Goal: Task Accomplishment & Management: Manage account settings

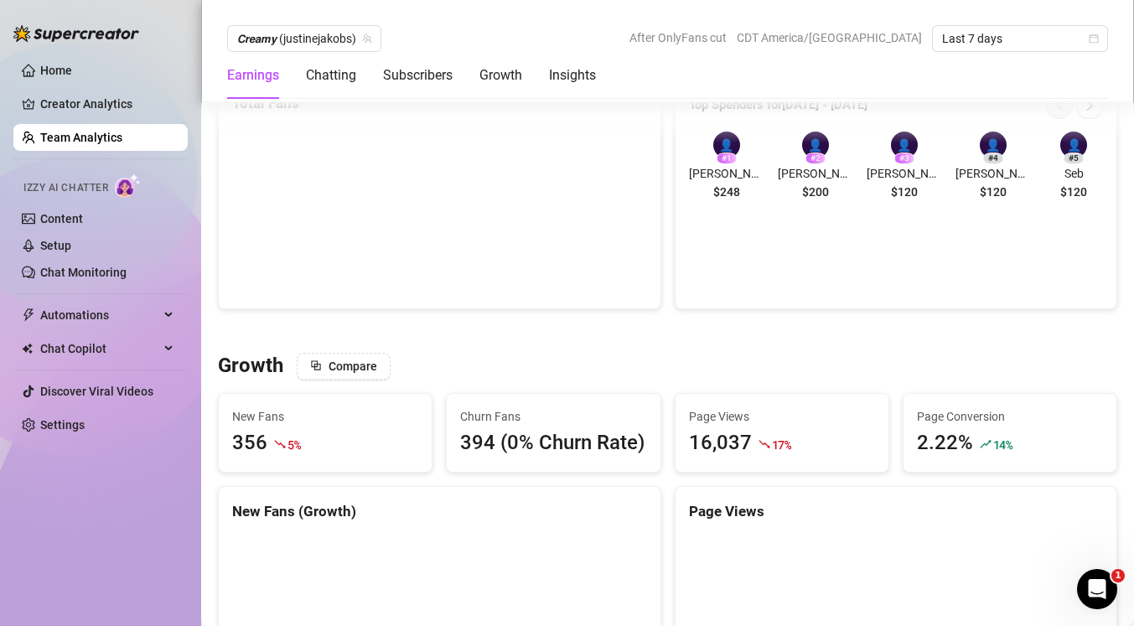
scroll to position [1170, 0]
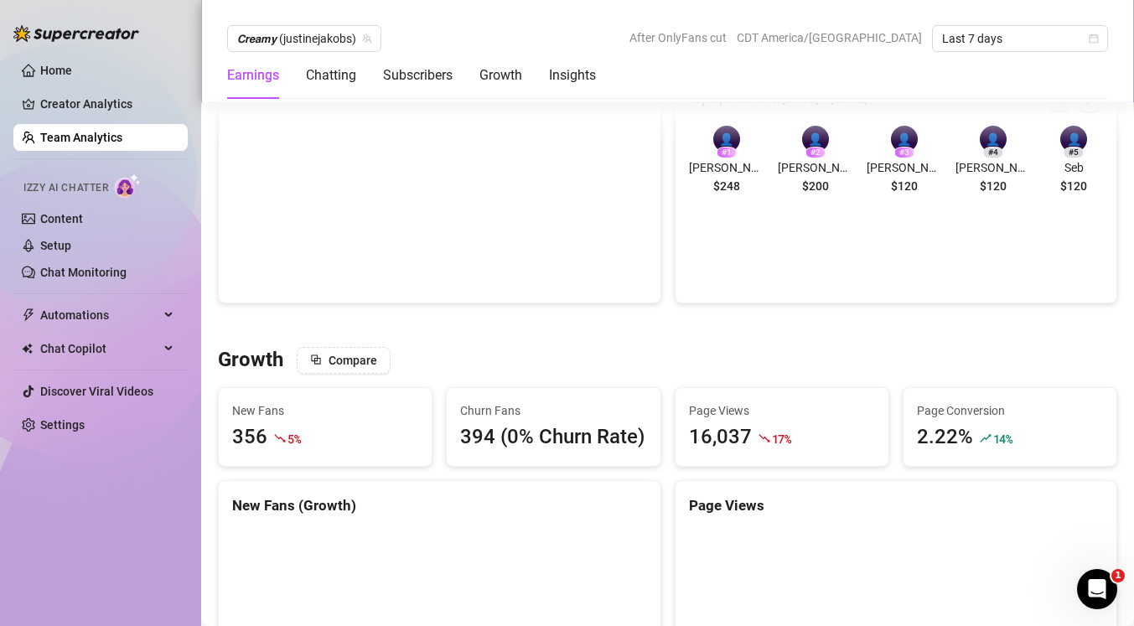
click at [122, 132] on link "Team Analytics" at bounding box center [81, 137] width 82 height 13
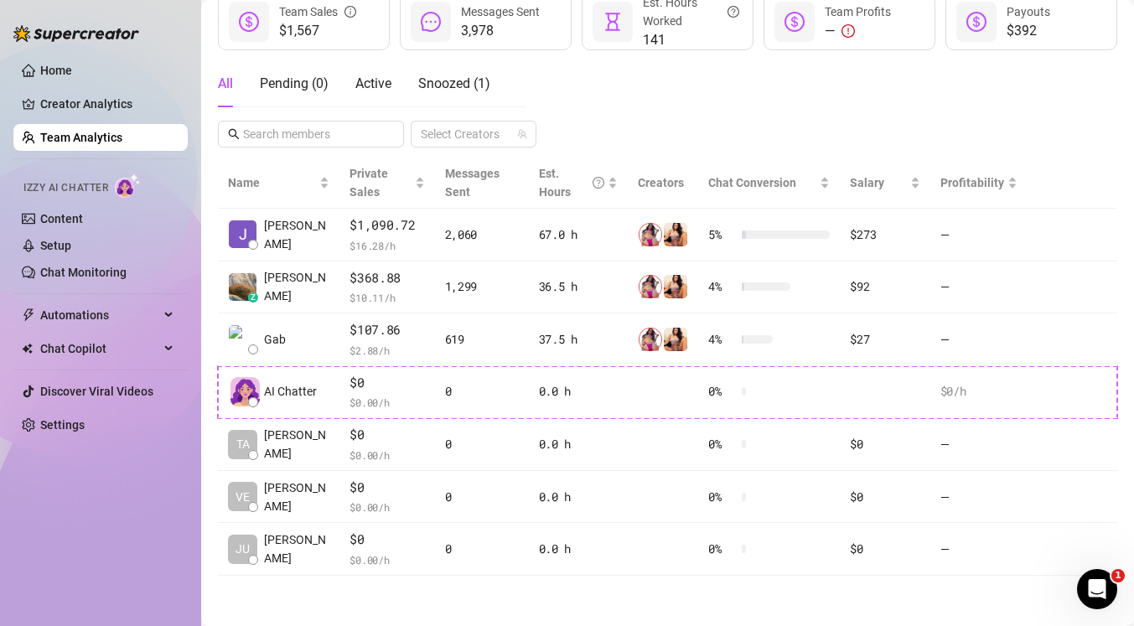
scroll to position [242, 0]
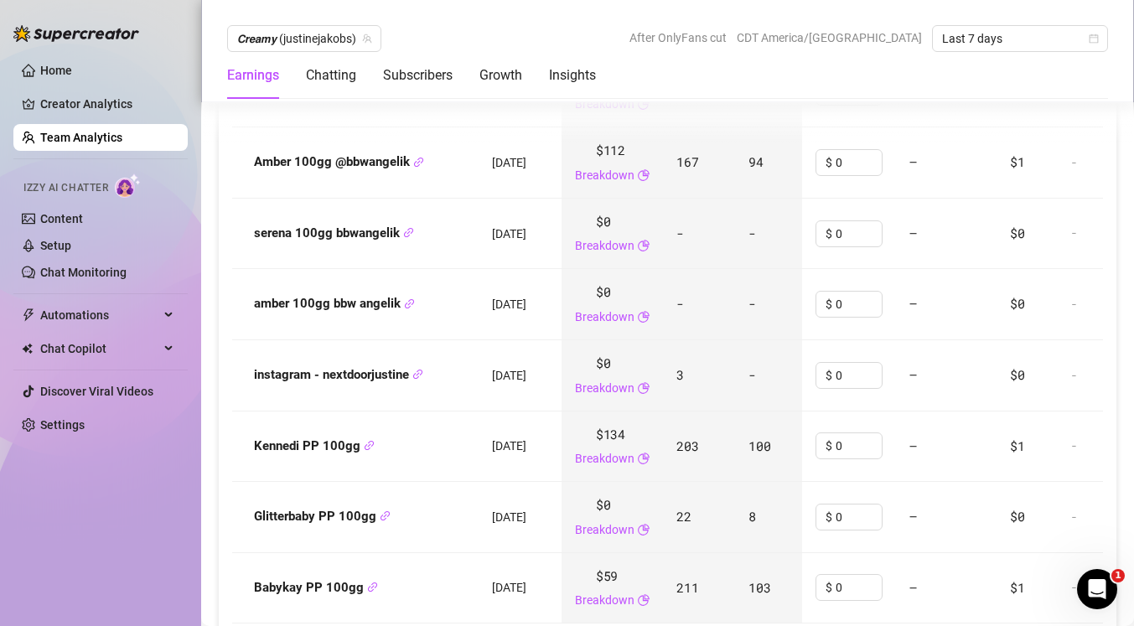
scroll to position [2253, 0]
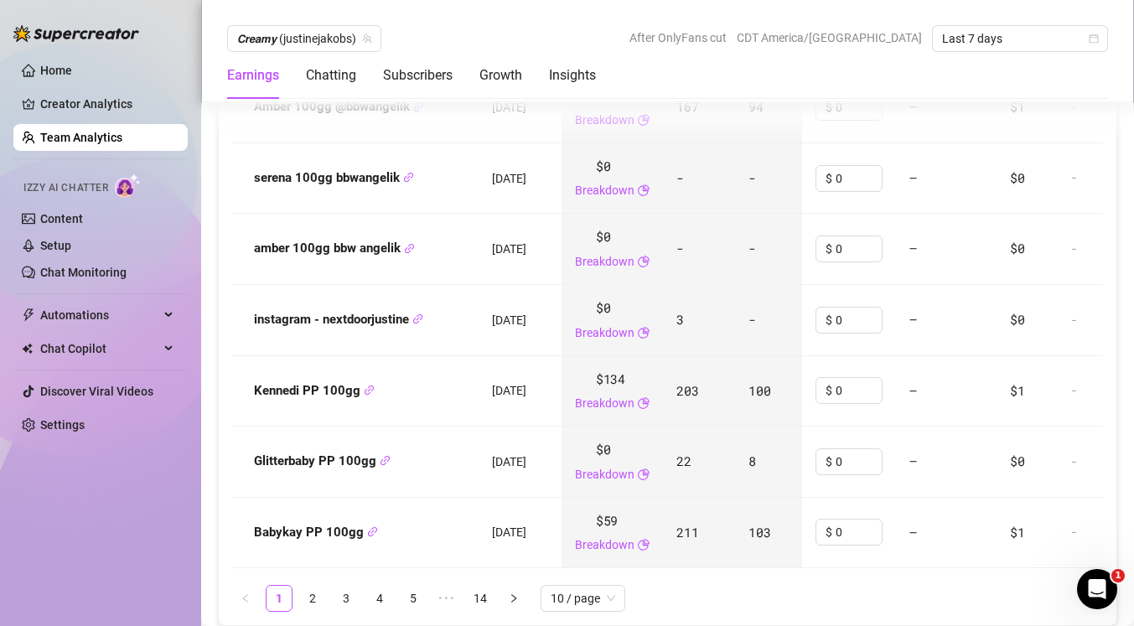
click at [122, 140] on link "Team Analytics" at bounding box center [81, 137] width 82 height 13
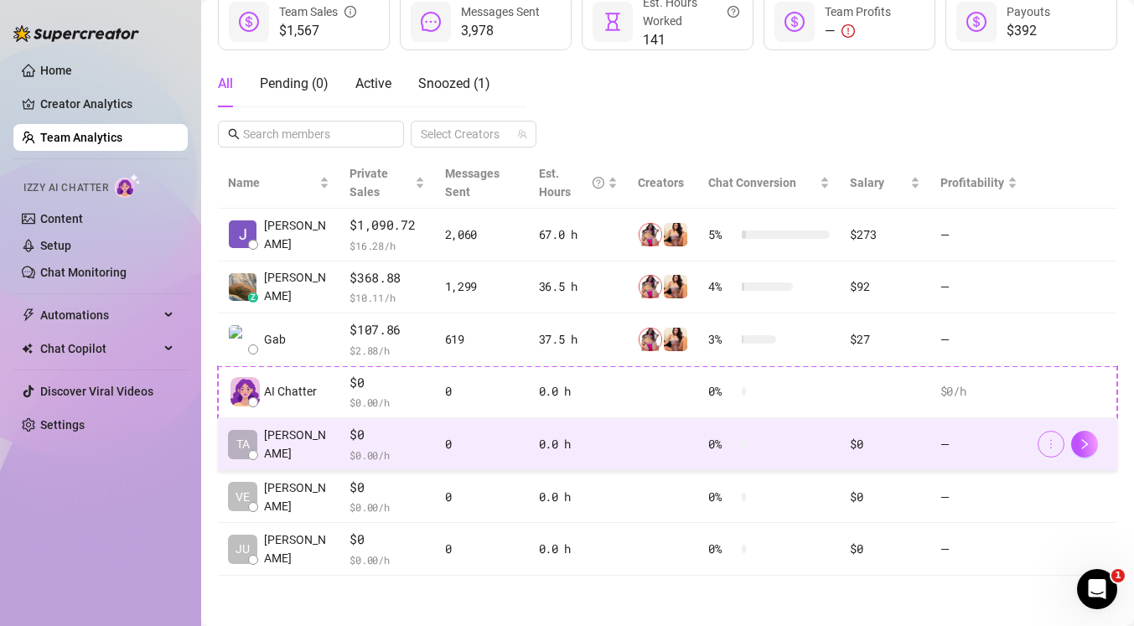
click at [1051, 450] on span "button" at bounding box center [1052, 444] width 12 height 13
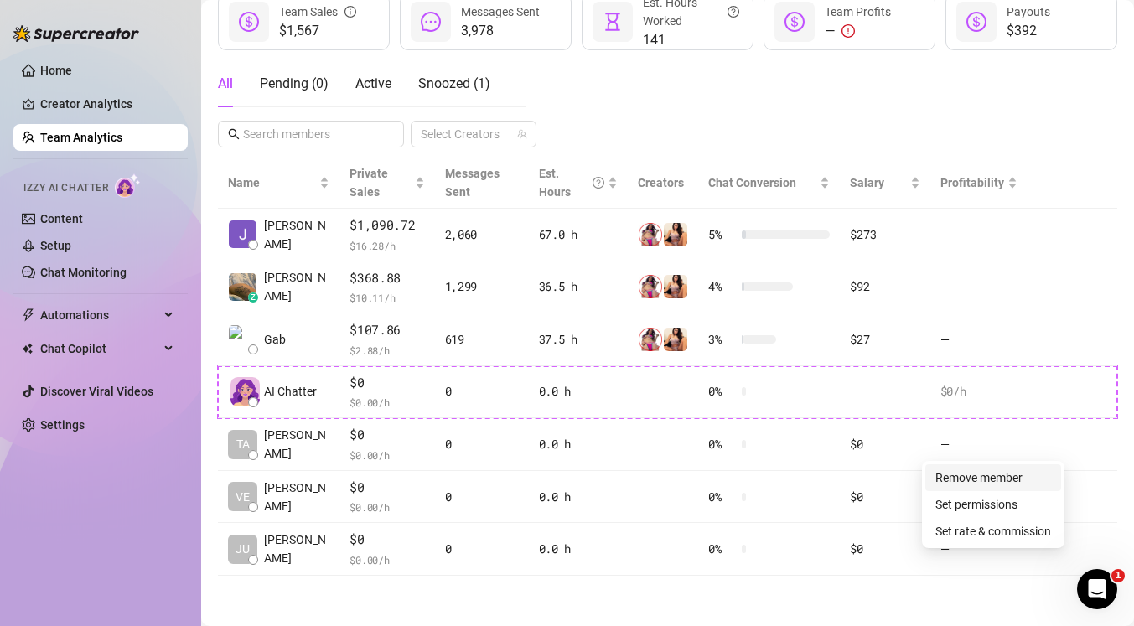
click at [1020, 477] on link "Remove member" at bounding box center [979, 477] width 87 height 13
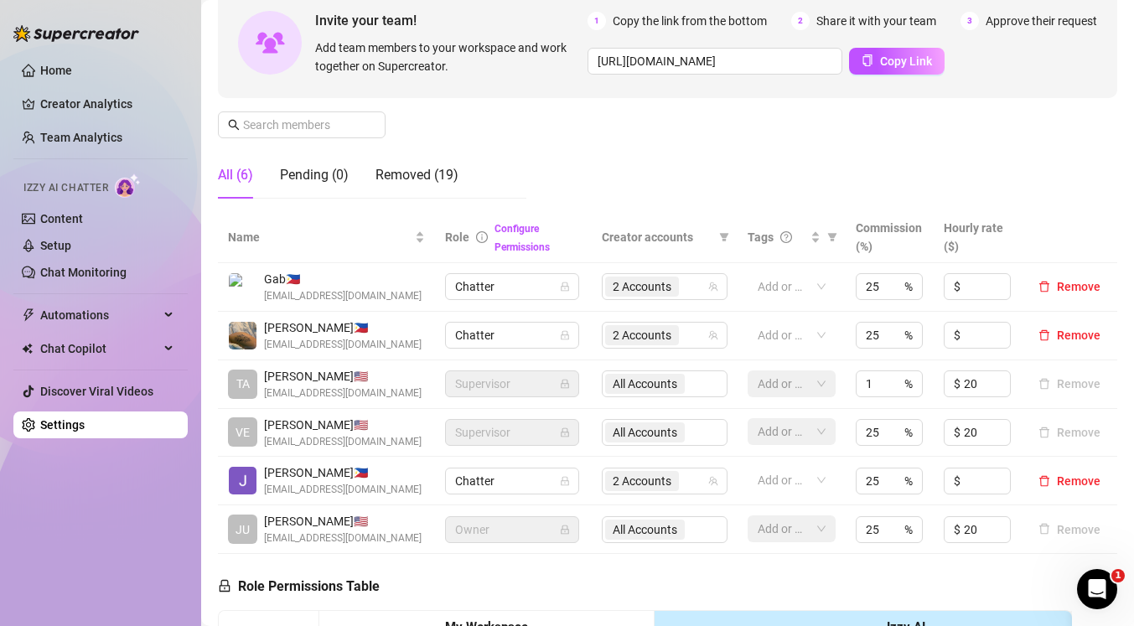
scroll to position [195, 0]
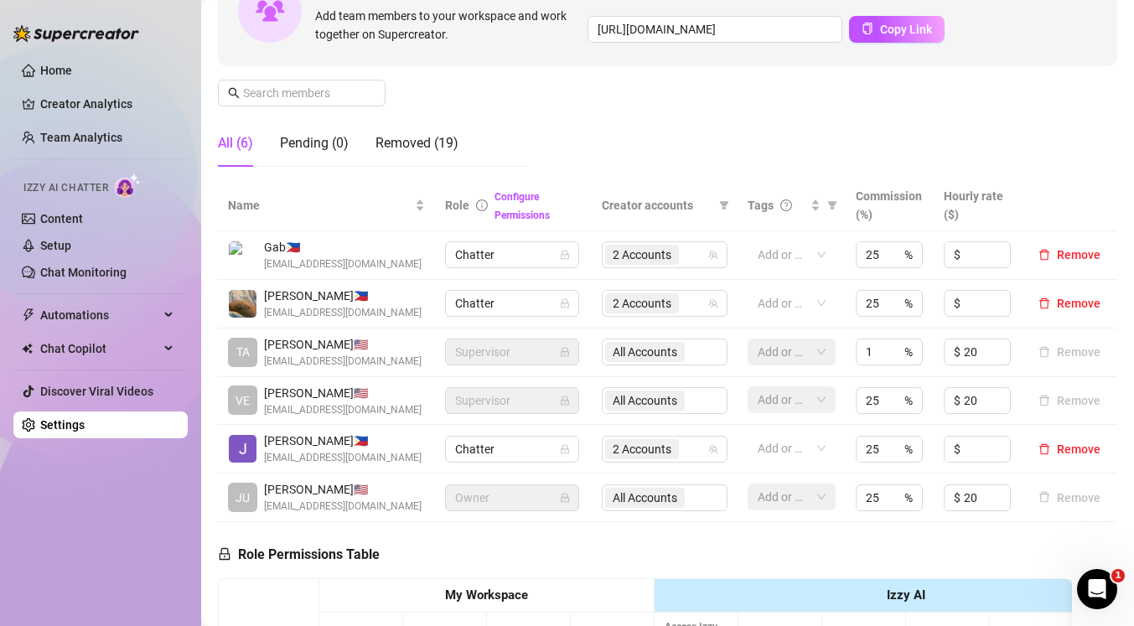
click at [548, 346] on span "Supervisor" at bounding box center [512, 352] width 114 height 25
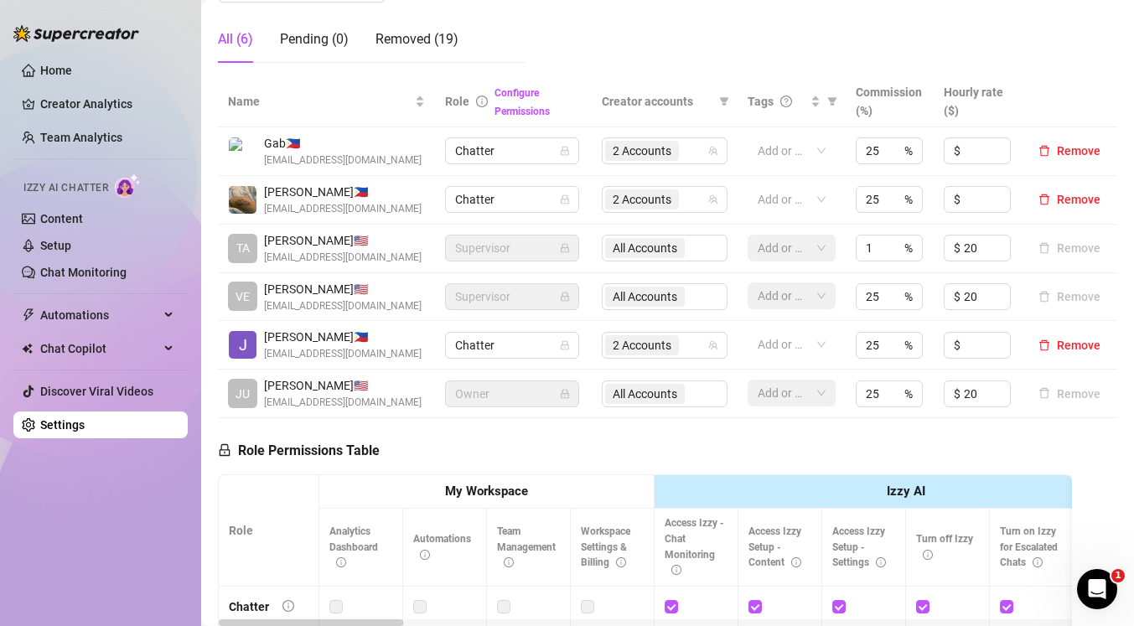
scroll to position [309, 0]
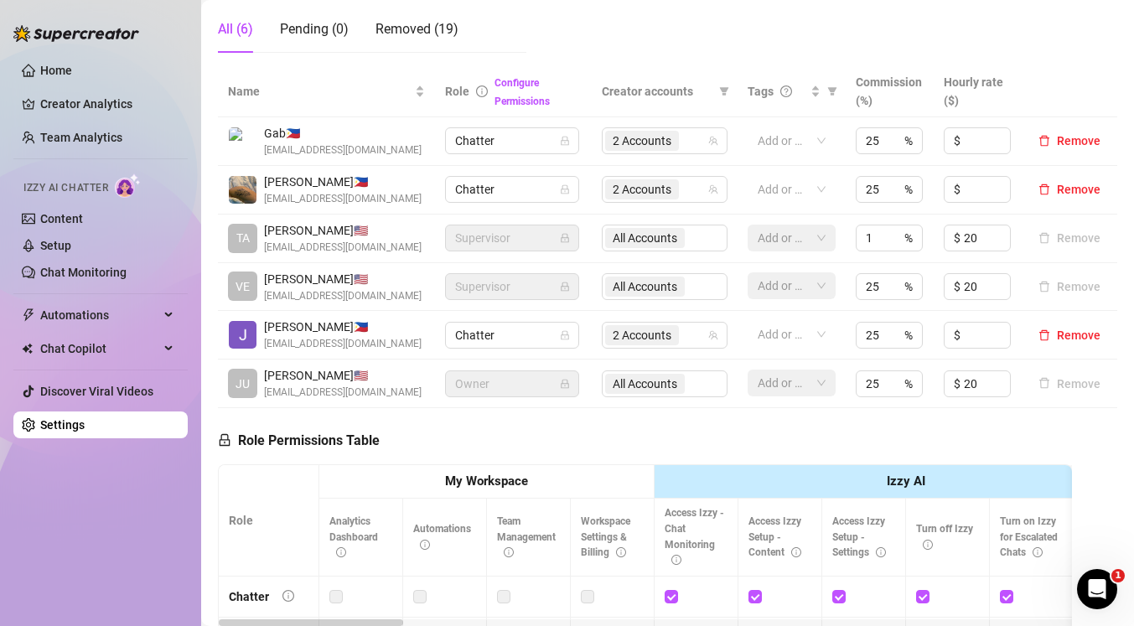
click at [395, 244] on span "[EMAIL_ADDRESS][DOMAIN_NAME]" at bounding box center [343, 248] width 158 height 16
click at [450, 29] on div "Removed (19)" at bounding box center [417, 29] width 83 height 20
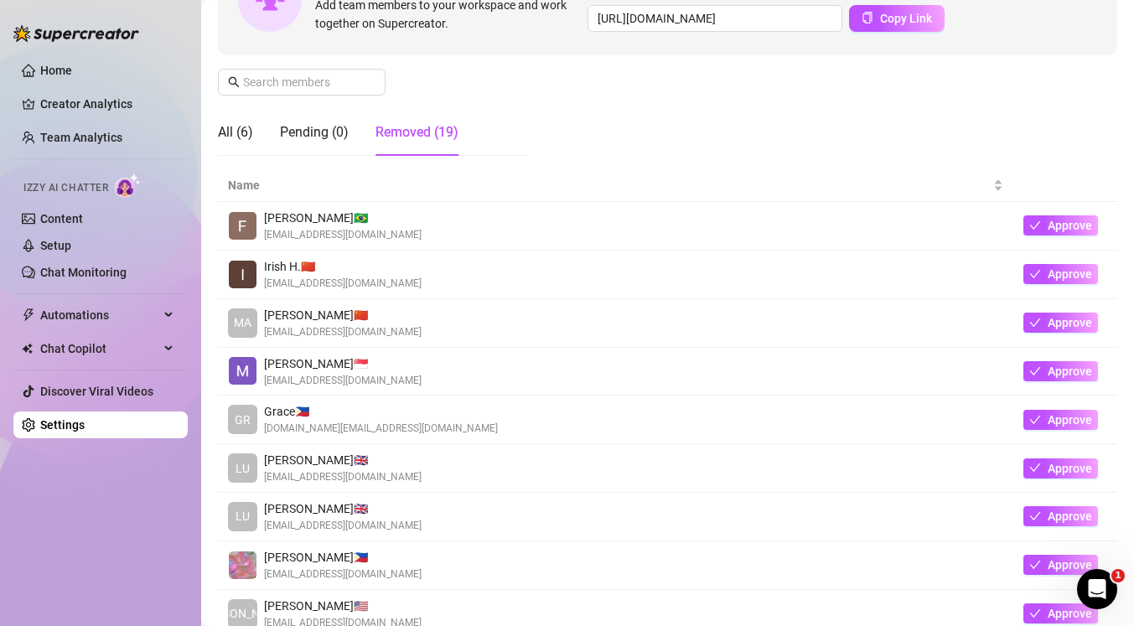
scroll to position [178, 0]
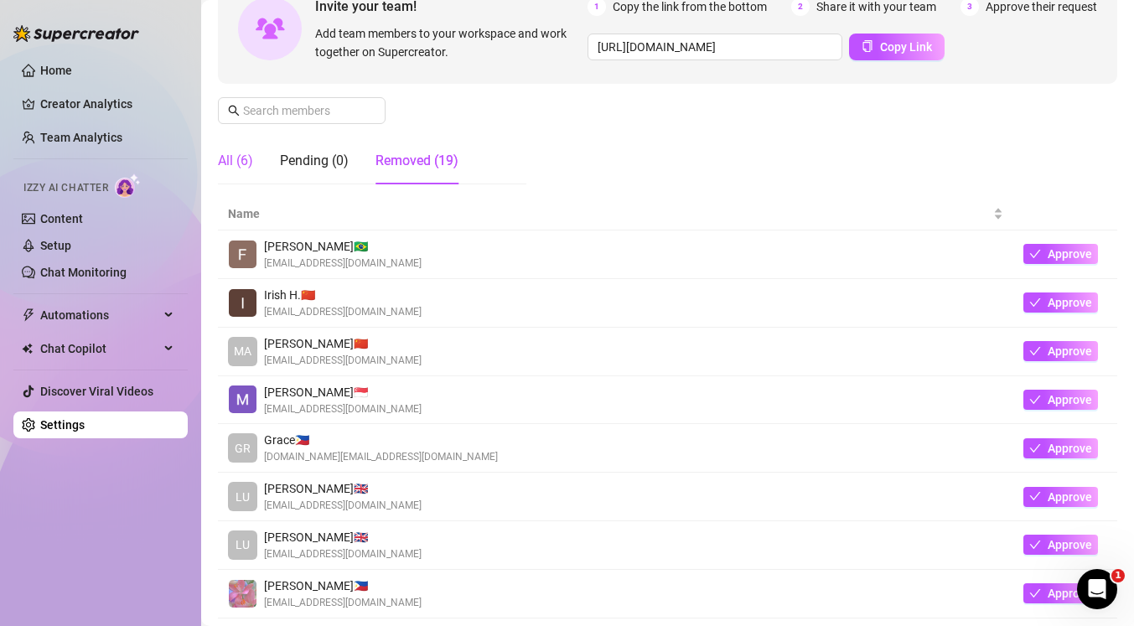
click at [226, 159] on div "All (6)" at bounding box center [235, 161] width 35 height 20
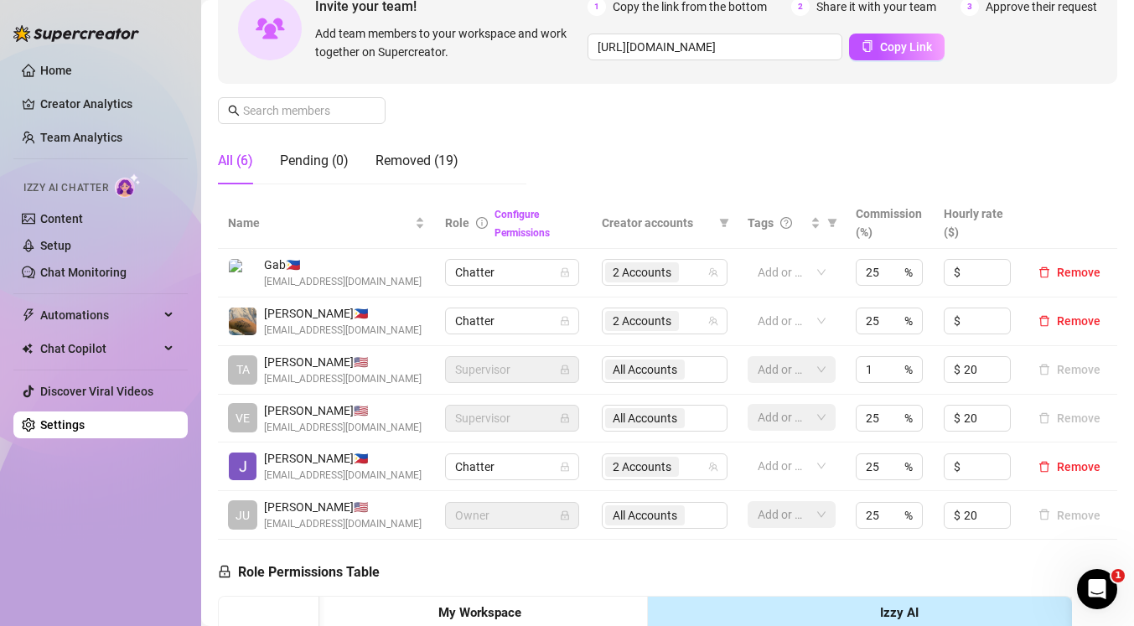
click at [525, 369] on span "Supervisor" at bounding box center [512, 369] width 114 height 25
click at [670, 371] on div "All Accounts" at bounding box center [665, 369] width 126 height 27
click at [694, 369] on div "All Accounts" at bounding box center [665, 369] width 126 height 27
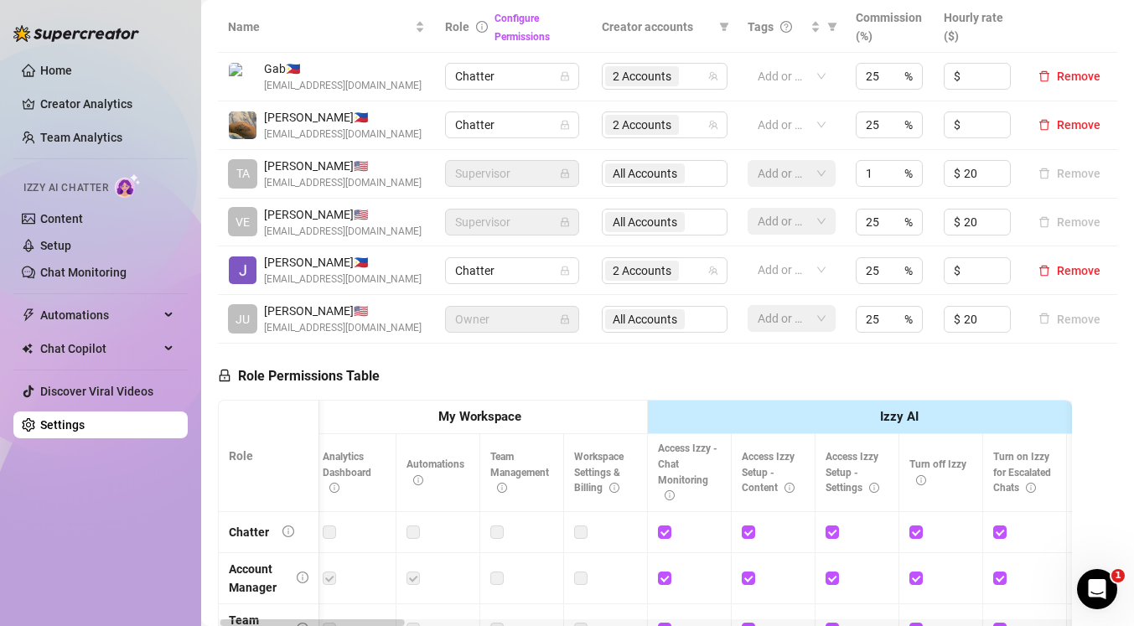
scroll to position [340, 0]
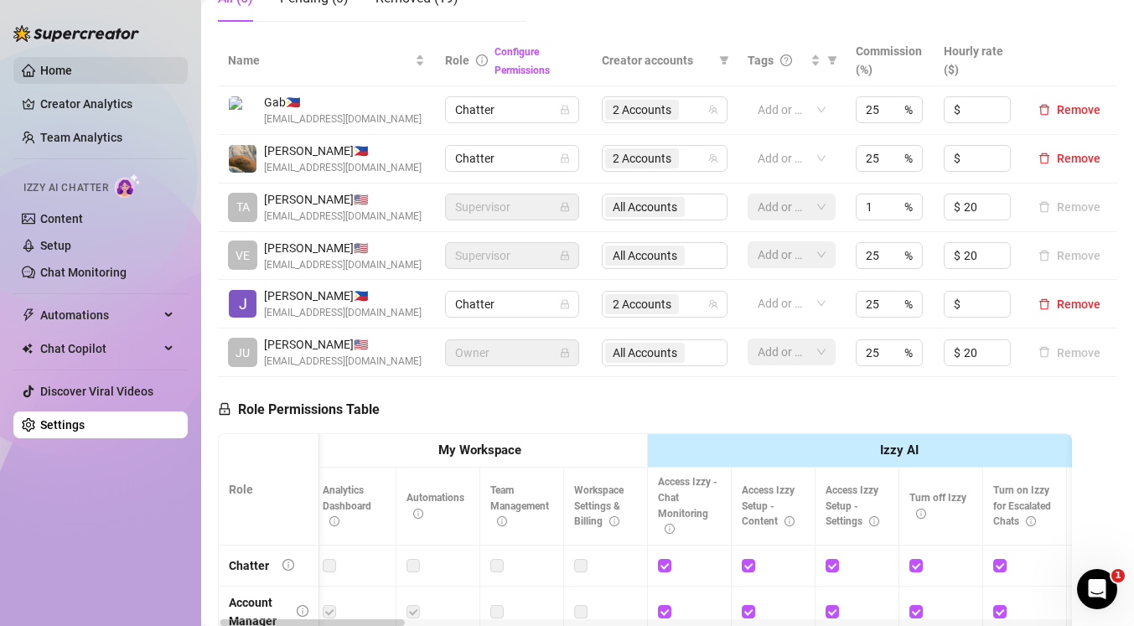
click at [58, 71] on link "Home" at bounding box center [56, 70] width 32 height 13
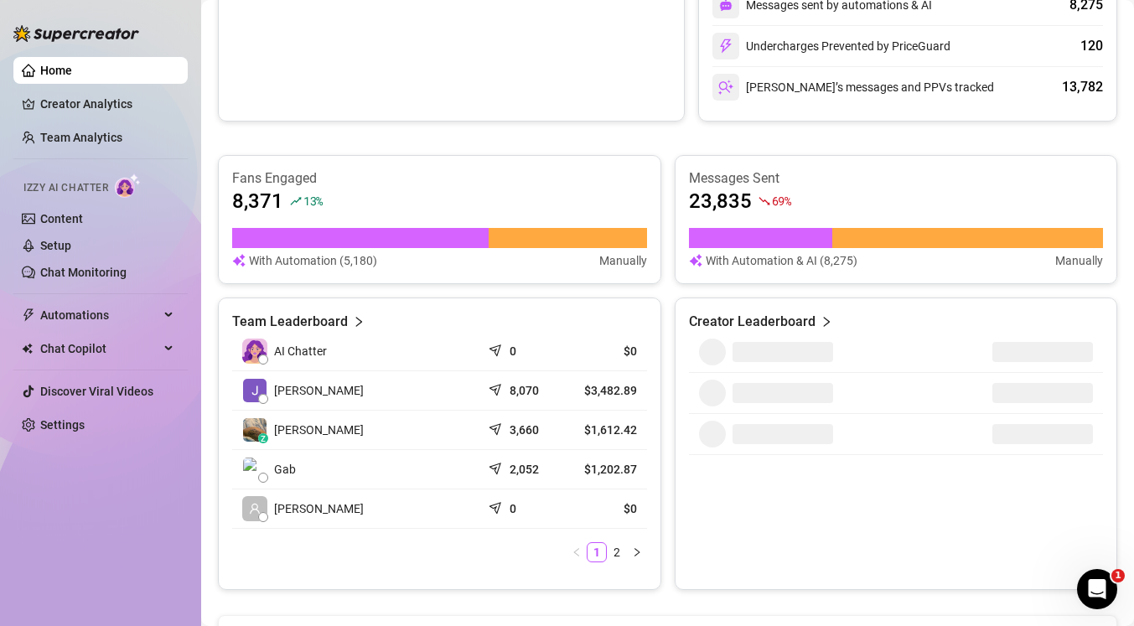
scroll to position [575, 0]
